Goal: Task Accomplishment & Management: Use online tool/utility

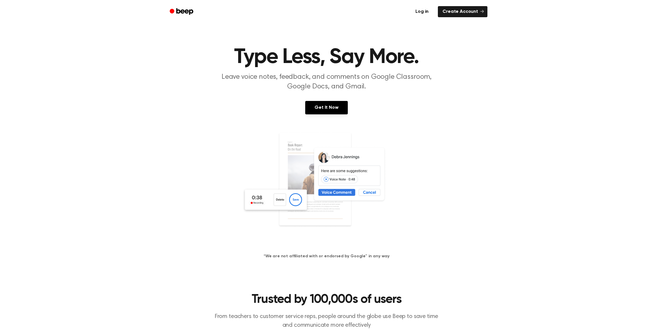
click at [426, 13] on link "Log in" at bounding box center [422, 11] width 25 height 13
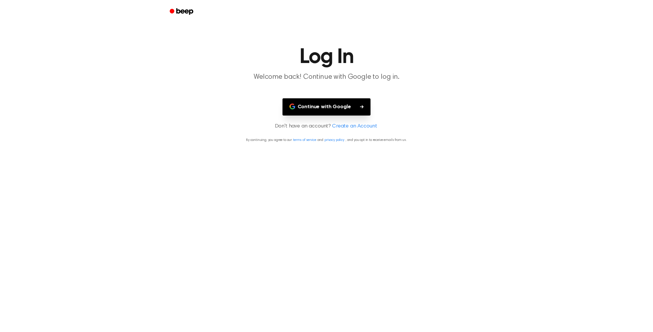
drag, startPoint x: 346, startPoint y: 107, endPoint x: 359, endPoint y: 113, distance: 14.3
click at [346, 107] on button "Continue with Google" at bounding box center [327, 106] width 88 height 17
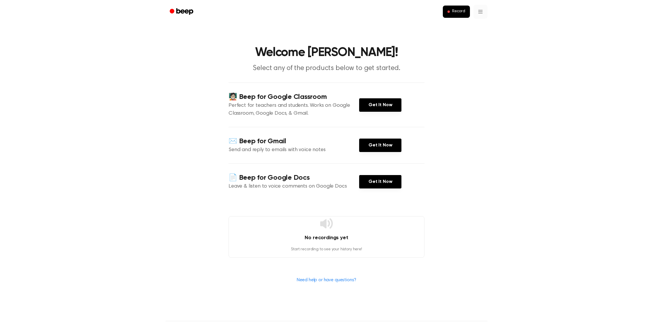
click at [483, 11] on html "Record Welcome Jose! Select any of the products below to get started. 🧑🏻‍🏫 Beep…" at bounding box center [326, 216] width 653 height 432
click at [478, 26] on link "Recording History" at bounding box center [468, 26] width 36 height 10
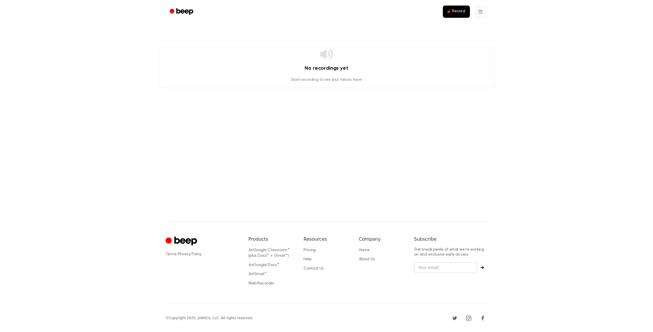
click at [480, 13] on html "Record No recordings yet Start recording to see your history here! ⚠️ We are ex…" at bounding box center [326, 166] width 653 height 332
click at [457, 12] on html "Record No recordings yet Start recording to see your history here! ⚠️ We are ex…" at bounding box center [326, 166] width 653 height 332
click at [457, 12] on span "Record" at bounding box center [458, 11] width 13 height 5
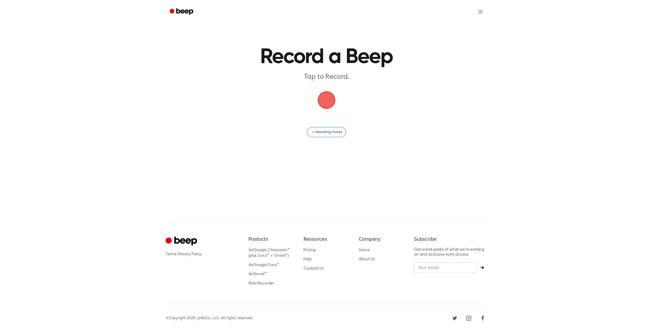
click at [326, 134] on span "Recording History" at bounding box center [329, 131] width 26 height 5
